Goal: Task Accomplishment & Management: Manage account settings

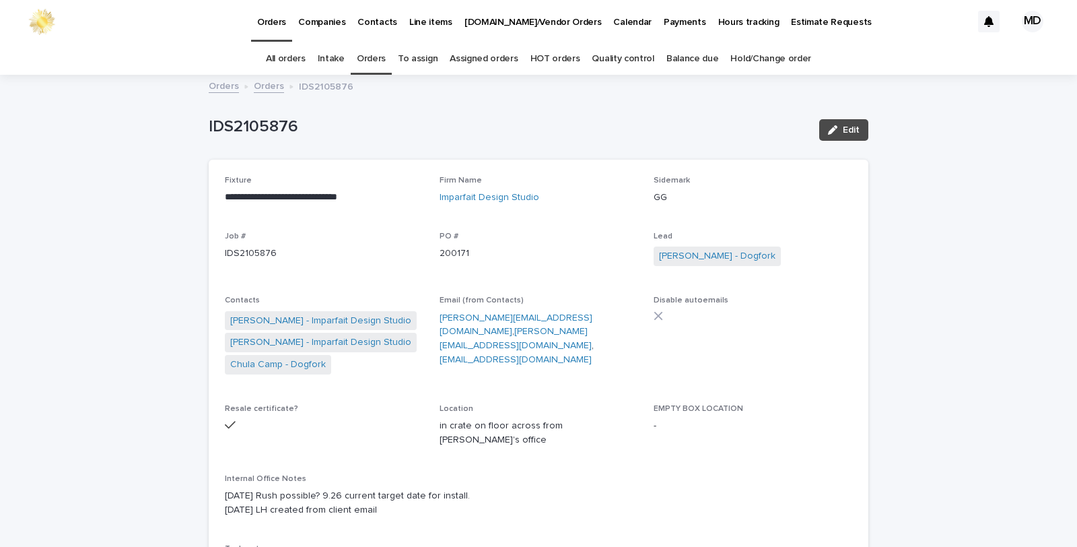
click at [365, 61] on link "Orders" at bounding box center [371, 59] width 29 height 32
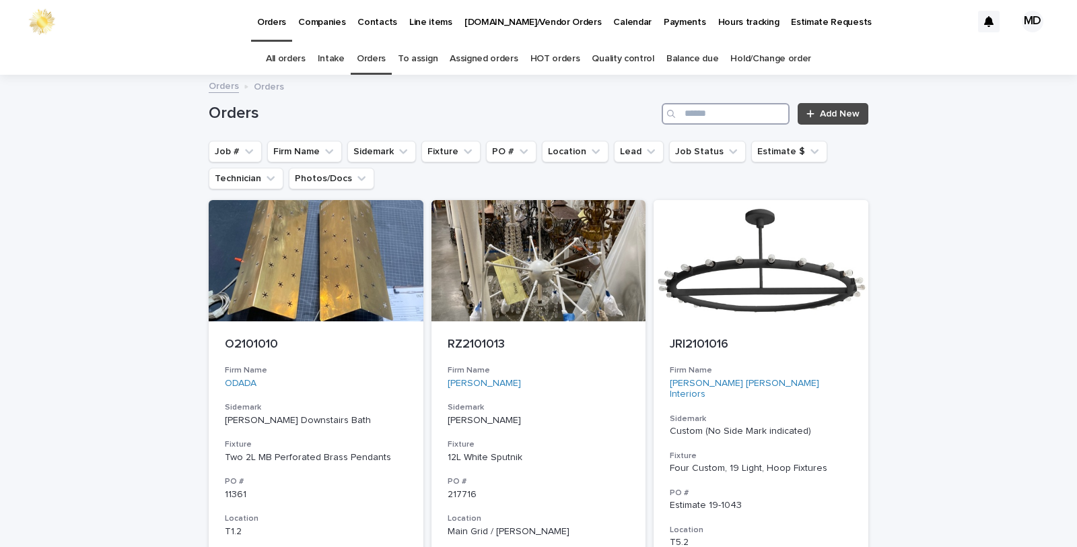
click at [749, 110] on input "Search" at bounding box center [726, 114] width 128 height 22
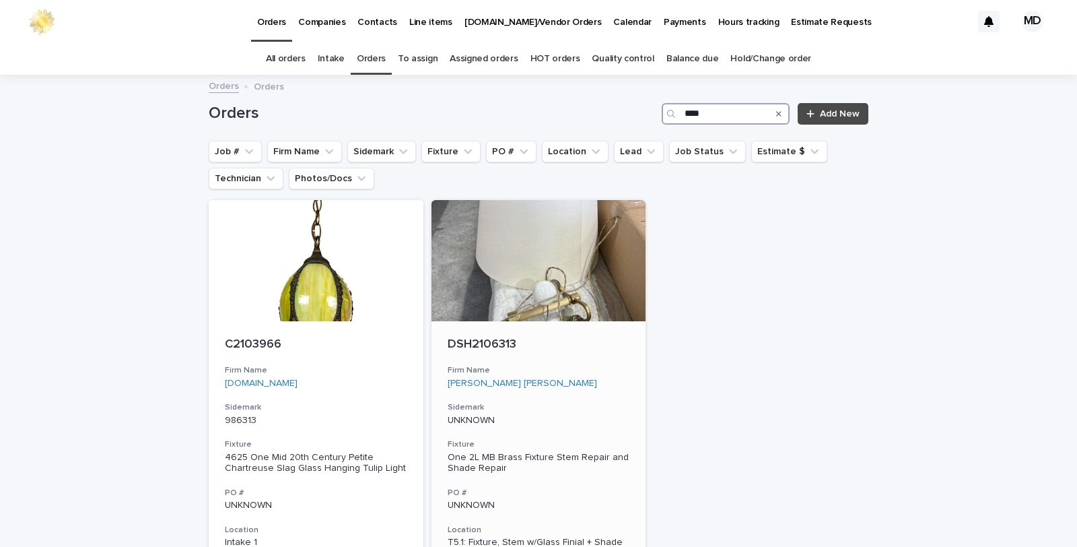
type input "****"
click at [509, 324] on div "DSH2106313 Firm Name [PERSON_NAME] [PERSON_NAME] Sidemark UNKNOWN Fixture One 2…" at bounding box center [539, 522] width 215 height 402
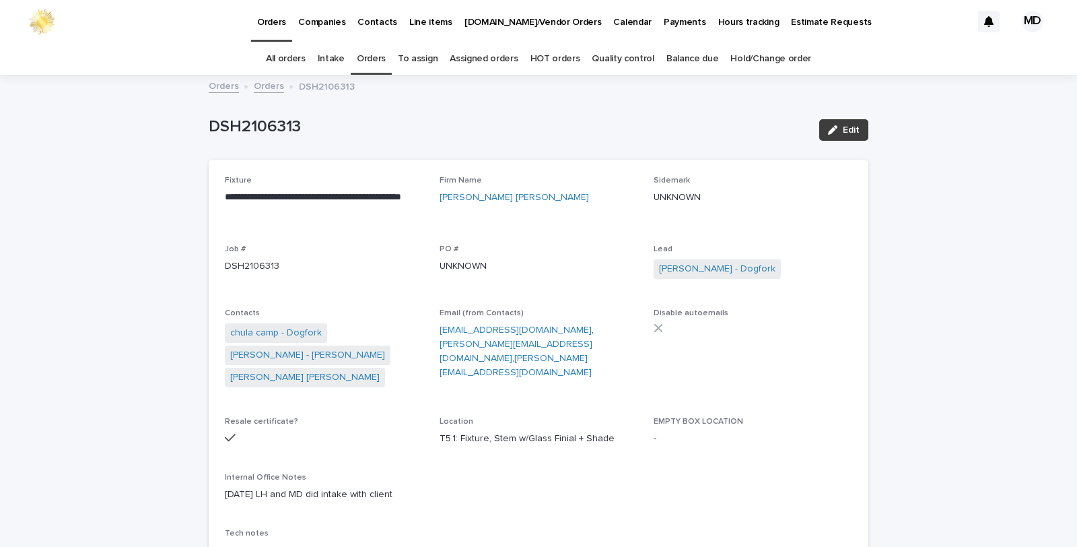
click at [851, 131] on span "Edit" at bounding box center [851, 129] width 17 height 9
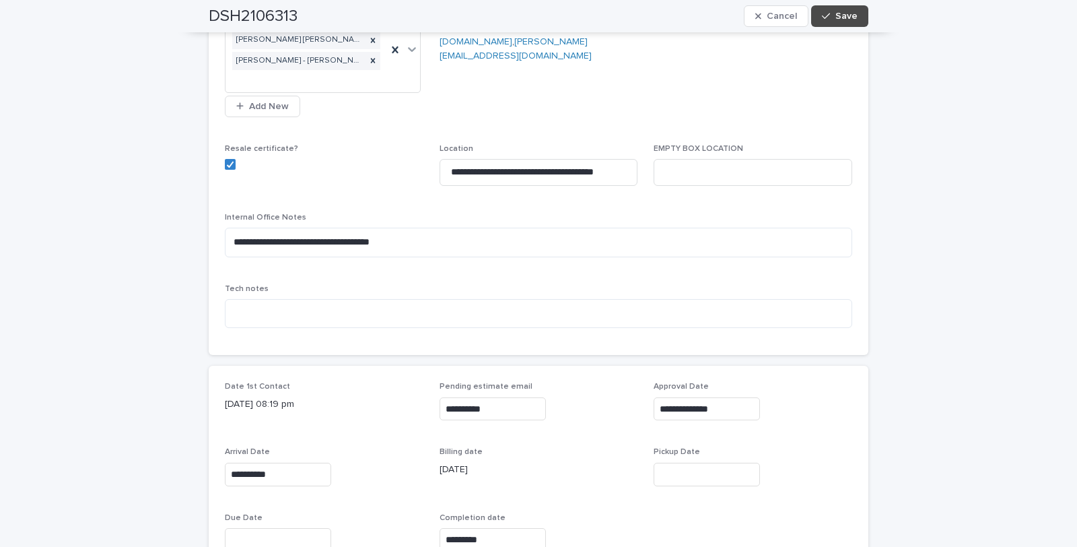
scroll to position [374, 0]
click at [685, 480] on div "Pickup Date" at bounding box center [753, 470] width 199 height 49
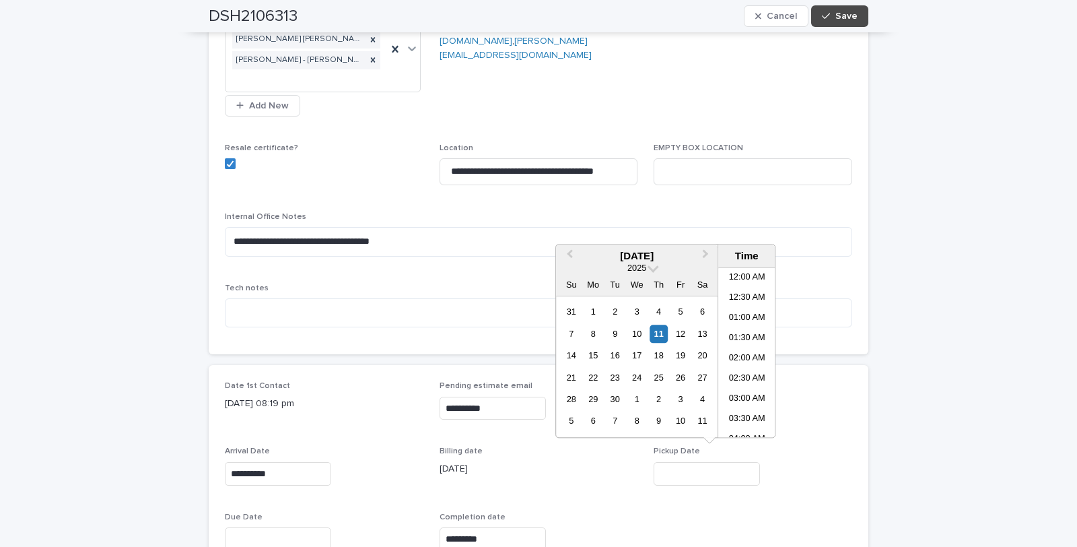
click at [689, 462] on input "text" at bounding box center [707, 474] width 106 height 24
click at [658, 327] on div "11" at bounding box center [659, 334] width 18 height 18
type input "**********"
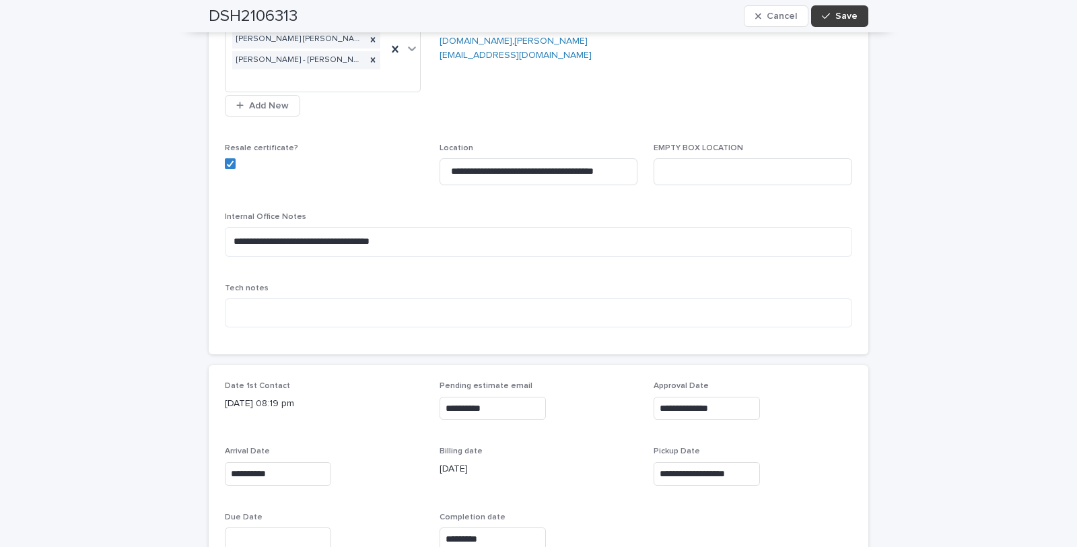
click at [851, 11] on span "Save" at bounding box center [847, 15] width 22 height 9
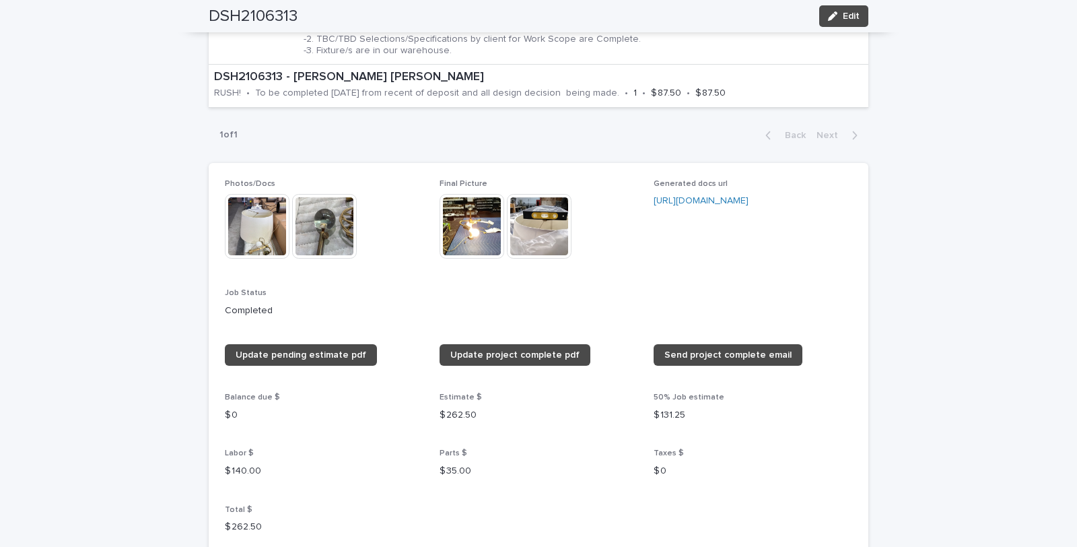
scroll to position [972, 0]
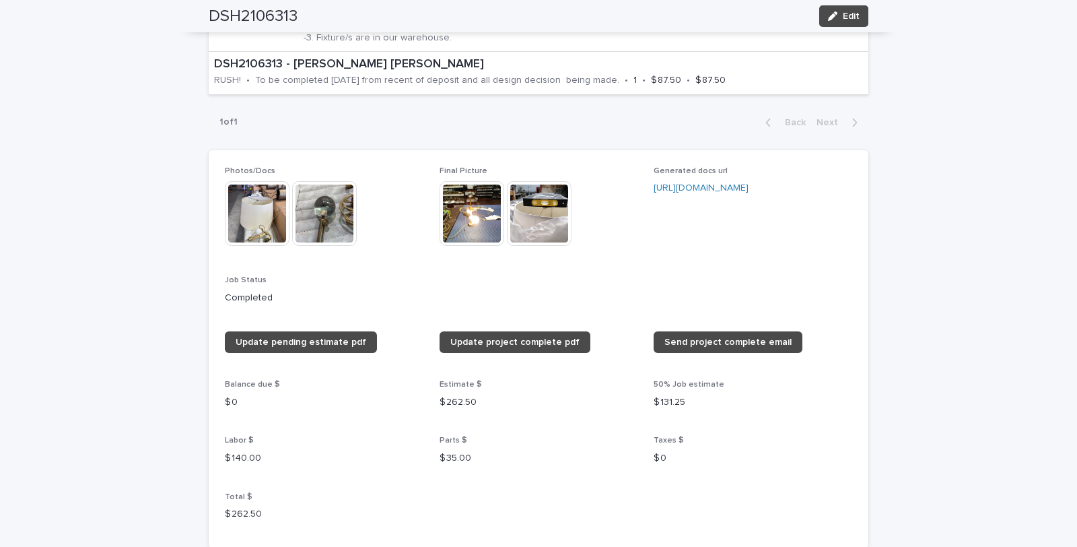
click at [476, 189] on img at bounding box center [472, 213] width 65 height 65
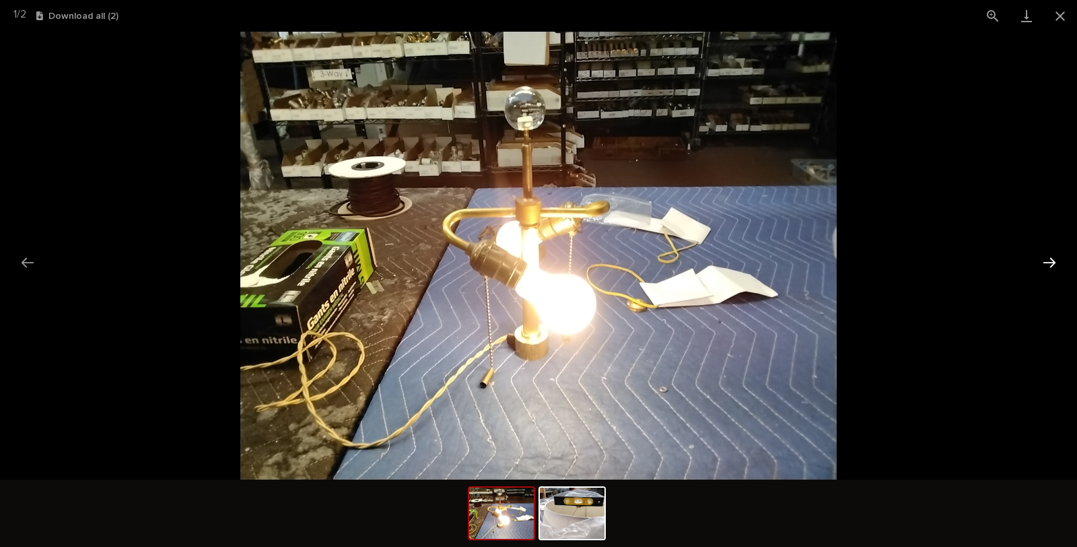
click at [1056, 259] on button "Next slide" at bounding box center [1049, 262] width 28 height 26
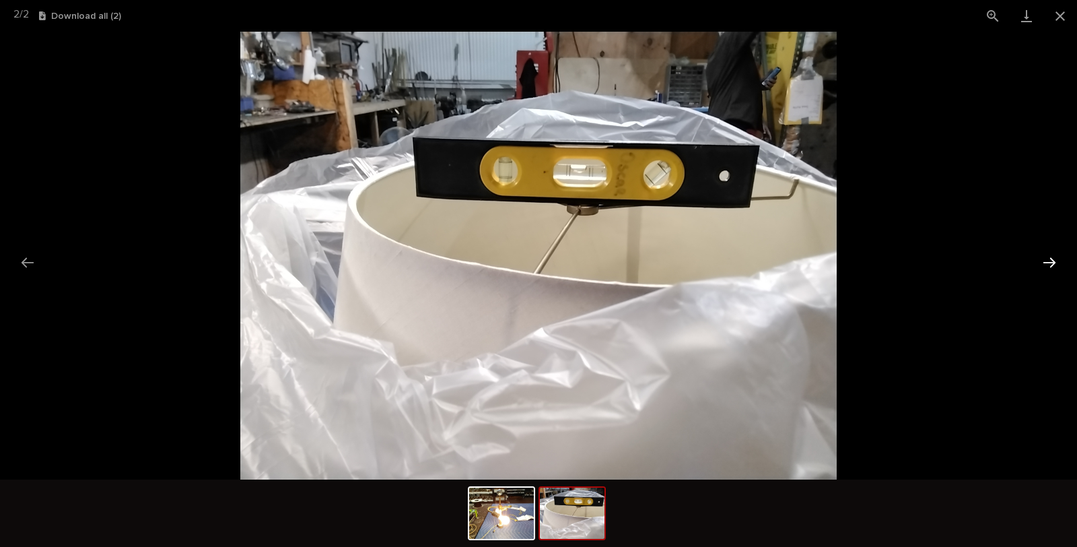
click at [1056, 259] on button "Next slide" at bounding box center [1049, 262] width 28 height 26
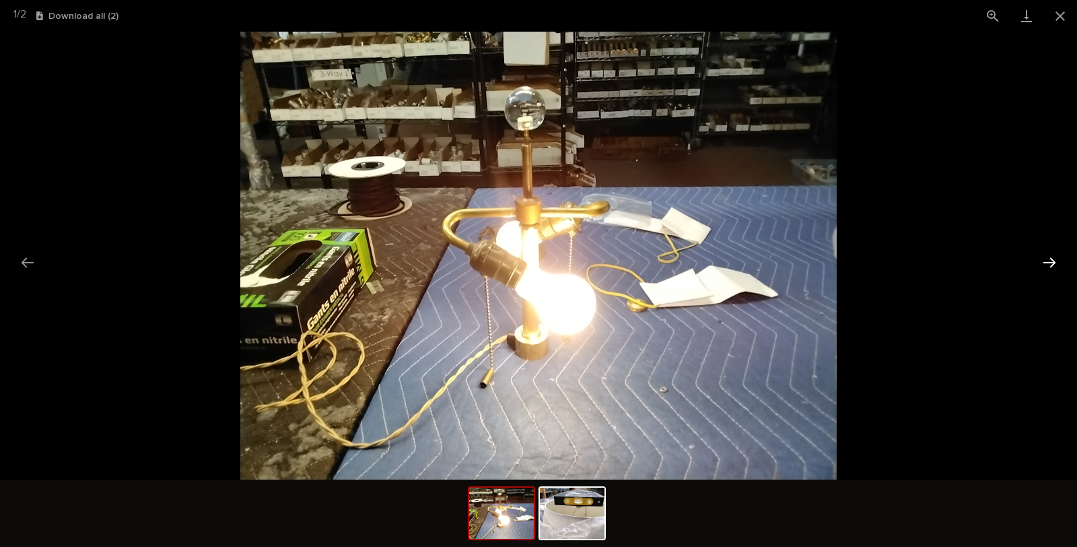
click at [1056, 259] on button "Next slide" at bounding box center [1049, 262] width 28 height 26
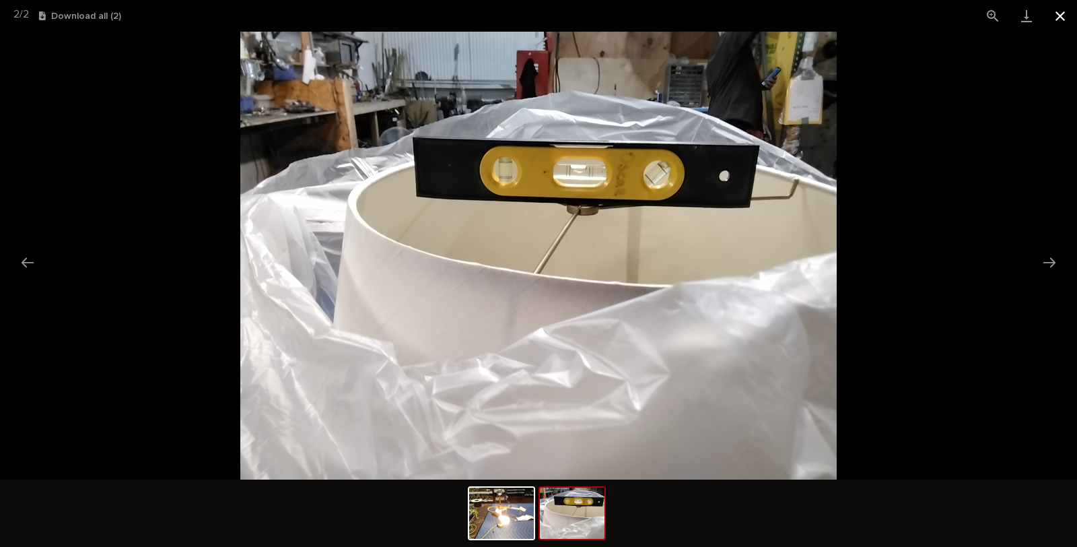
drag, startPoint x: 1066, startPoint y: 11, endPoint x: 1042, endPoint y: 13, distance: 24.3
click at [1066, 11] on button "Close gallery" at bounding box center [1061, 16] width 34 height 32
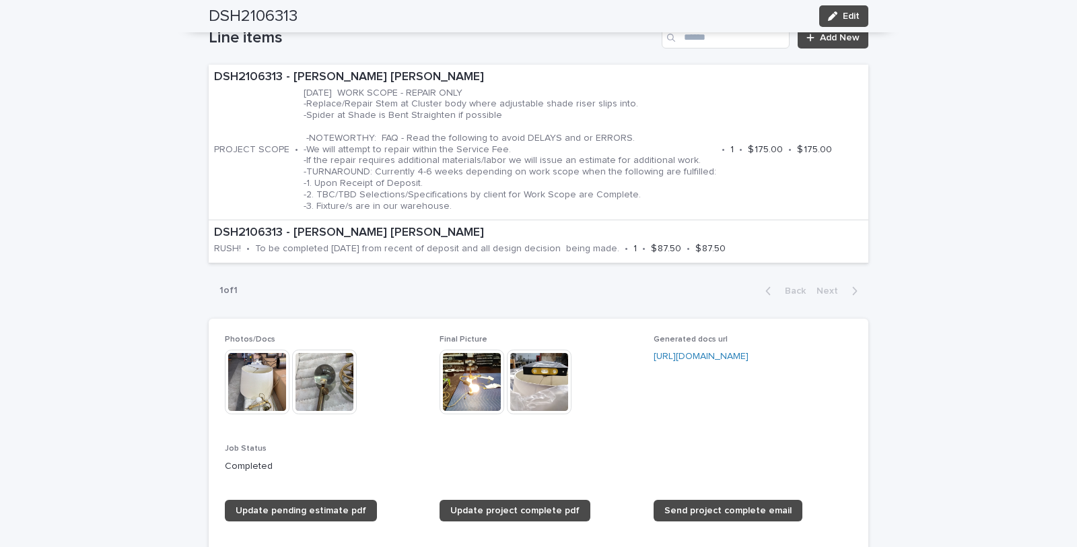
scroll to position [897, 0]
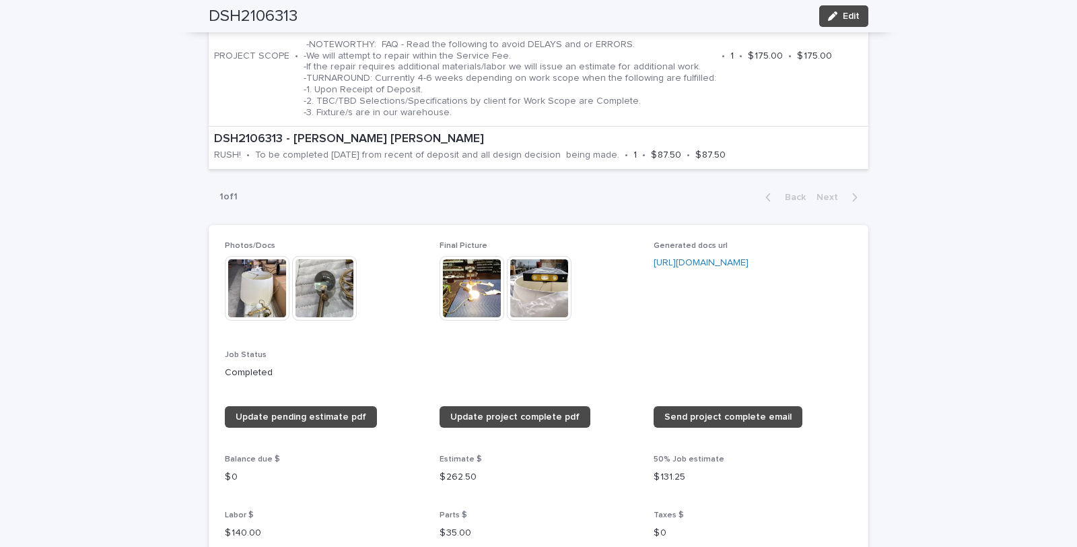
click at [254, 291] on img at bounding box center [257, 288] width 65 height 65
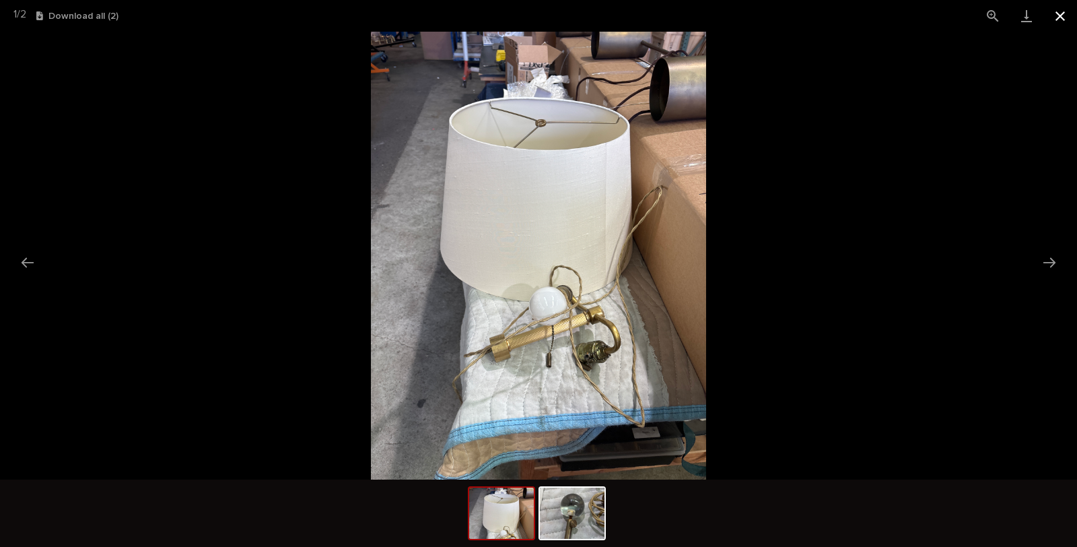
drag, startPoint x: 1065, startPoint y: 17, endPoint x: 863, endPoint y: 310, distance: 355.8
click at [1064, 17] on button "Close gallery" at bounding box center [1061, 16] width 34 height 32
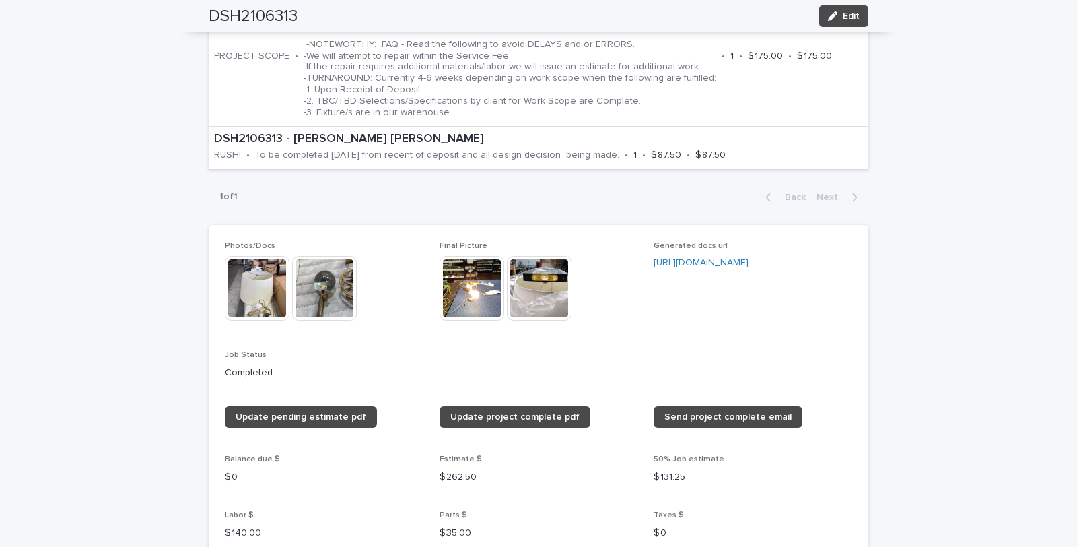
click at [520, 273] on img at bounding box center [539, 288] width 65 height 65
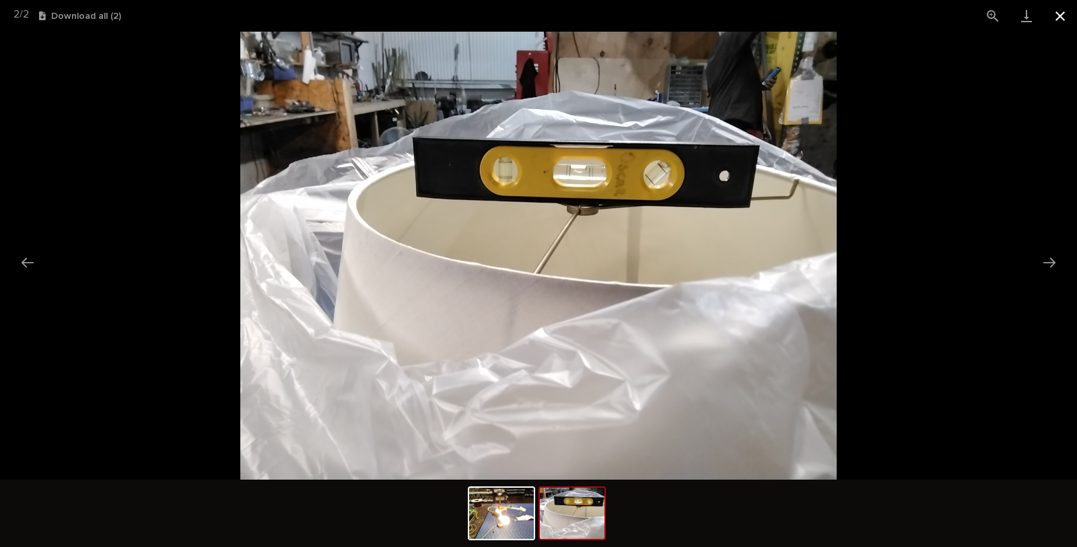
click at [1052, 9] on button "Close gallery" at bounding box center [1061, 16] width 34 height 32
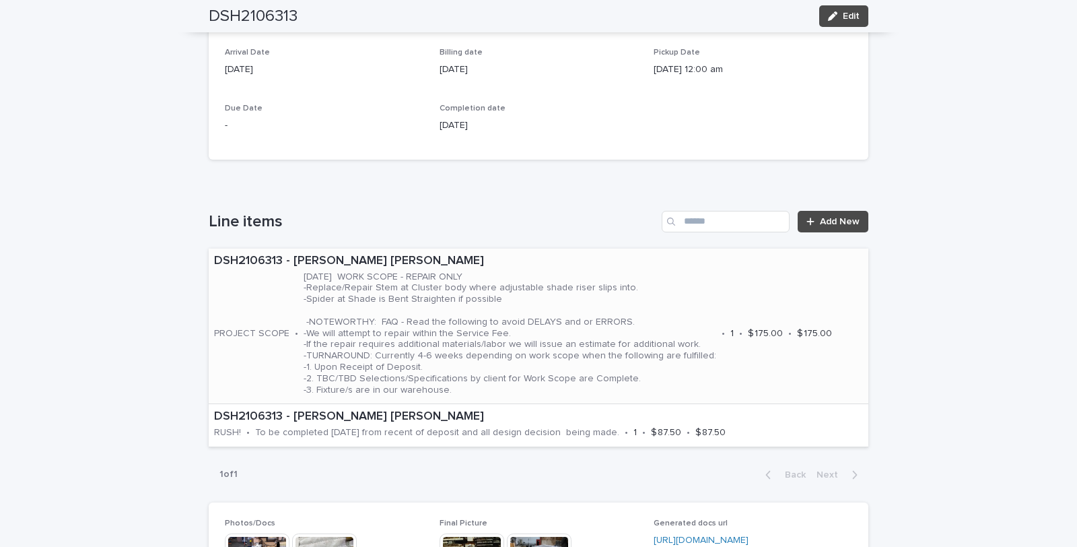
scroll to position [523, 0]
